Goal: Navigation & Orientation: Find specific page/section

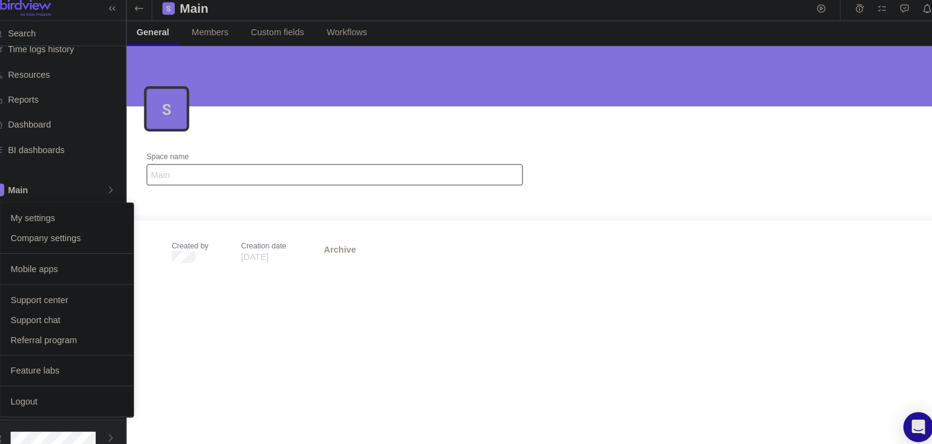
scroll to position [18, 0]
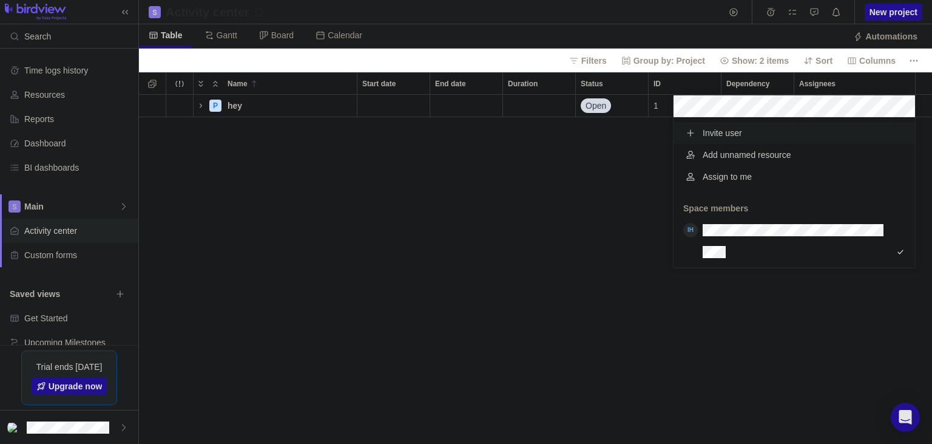
scroll to position [150, 242]
click at [755, 89] on div "Name Start date End date Duration Status ID Dependency Assignees P hey Details …" at bounding box center [535, 257] width 793 height 371
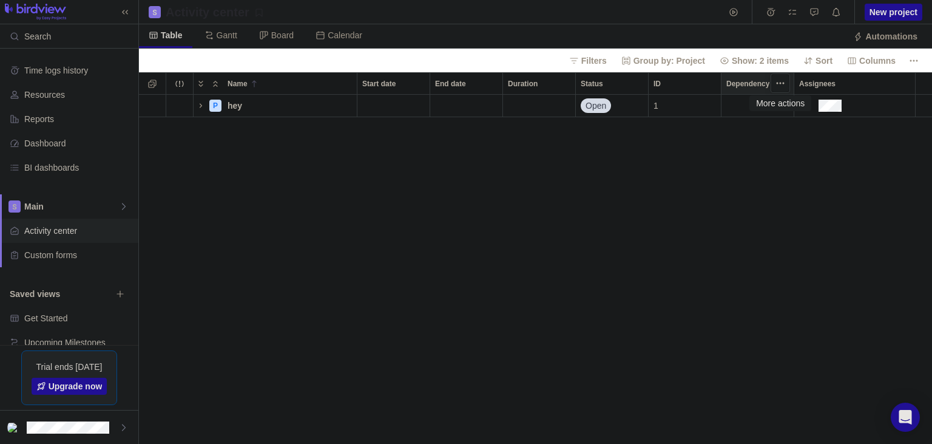
click at [775, 86] on span "More actions" at bounding box center [780, 83] width 17 height 17
click at [683, 258] on div "Name Start date End date Duration Status ID Dependency Assignees P hey Details …" at bounding box center [535, 257] width 793 height 371
click at [477, 334] on div "P hey Details Open 1" at bounding box center [535, 270] width 793 height 350
